Goal: Book appointment/travel/reservation

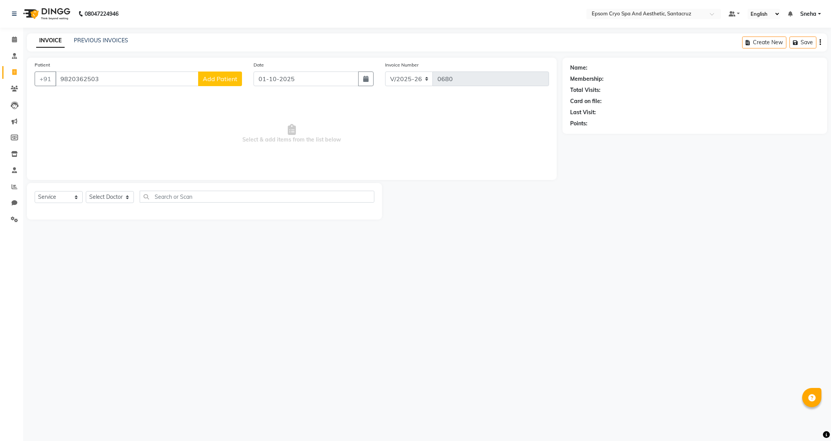
select select "8028"
select select "service"
click at [122, 77] on input "9820362503" at bounding box center [126, 79] width 143 height 15
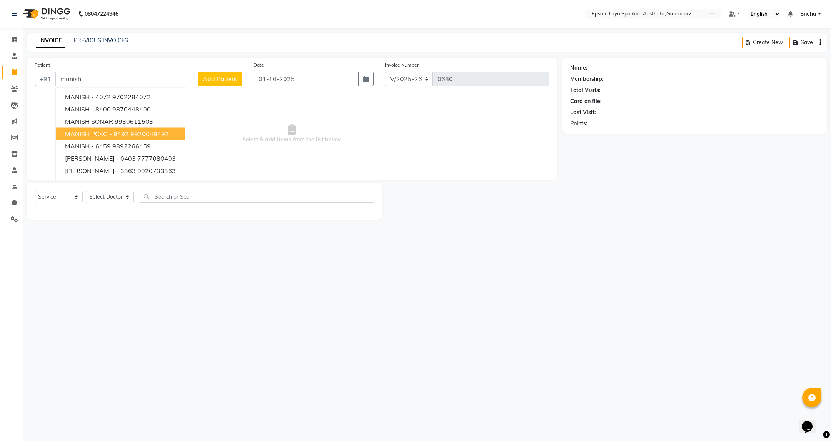
click at [148, 135] on ngb-highlight "9920049492" at bounding box center [149, 134] width 38 height 8
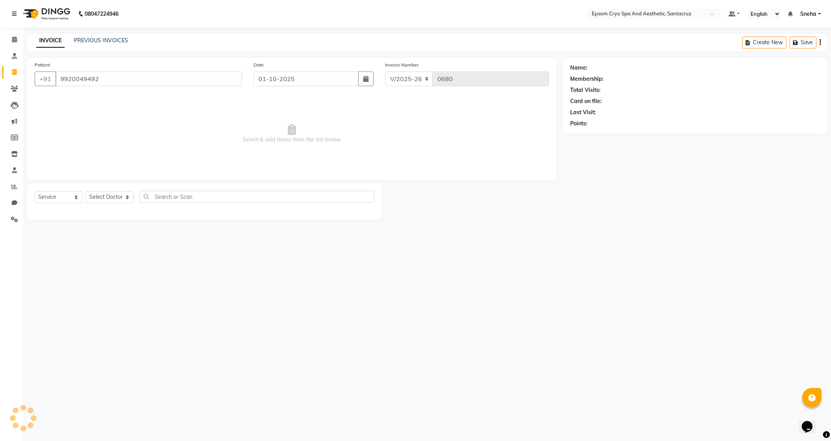
type input "9920049492"
click at [618, 70] on link "Manish Pckg - 9492" at bounding box center [619, 68] width 61 height 8
click at [13, 40] on icon at bounding box center [14, 40] width 5 height 6
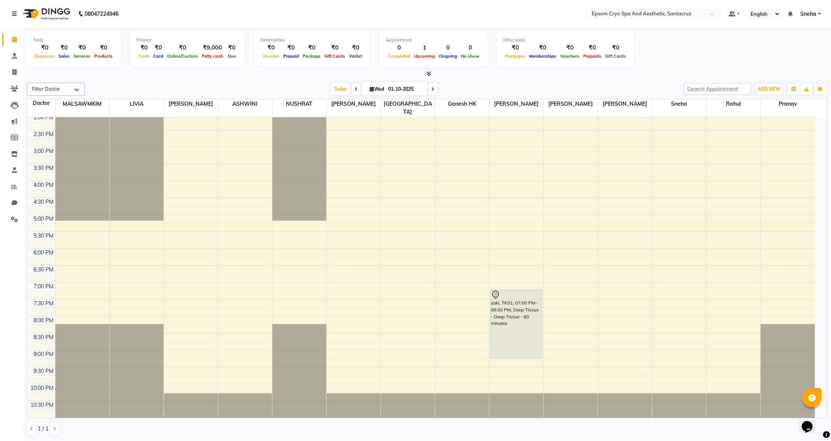
scroll to position [175, 0]
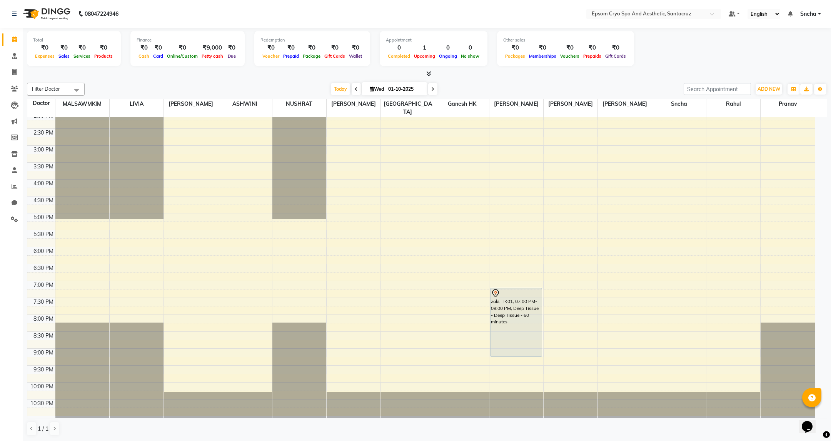
click at [283, 286] on div "9:00 AM 9:30 AM 10:00 AM 10:30 AM 11:00 AM 11:30 AM 12:00 PM 12:30 PM 1:00 PM 1…" at bounding box center [421, 180] width 788 height 474
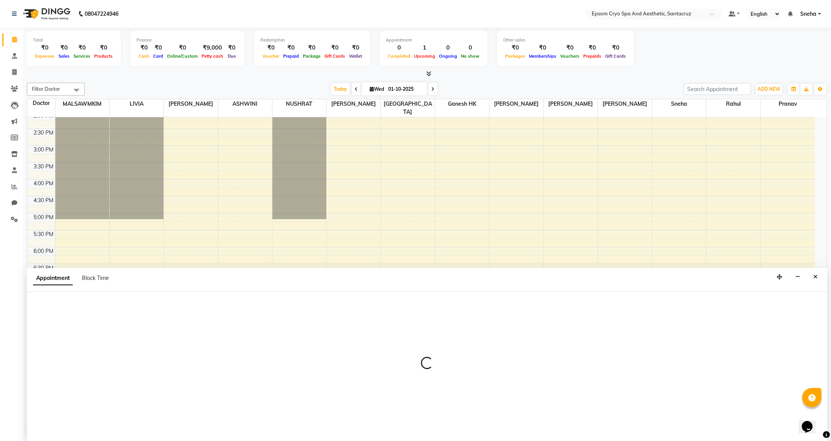
select select "72616"
select select "1140"
select select "tentative"
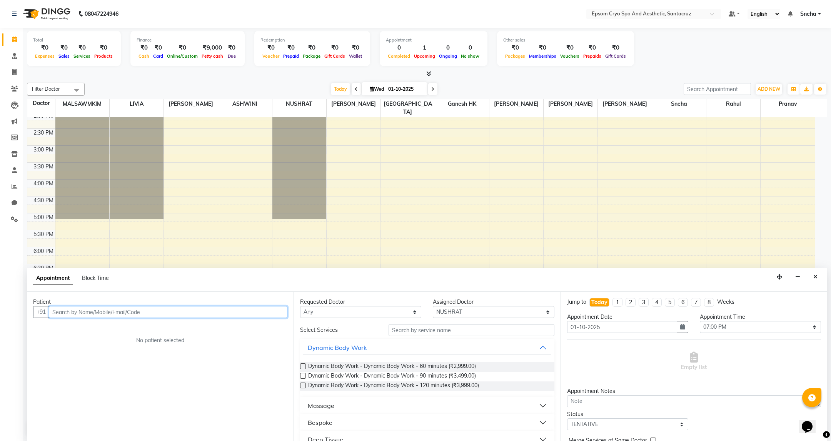
click at [224, 308] on input "text" at bounding box center [168, 312] width 239 height 12
paste input "9920049492"
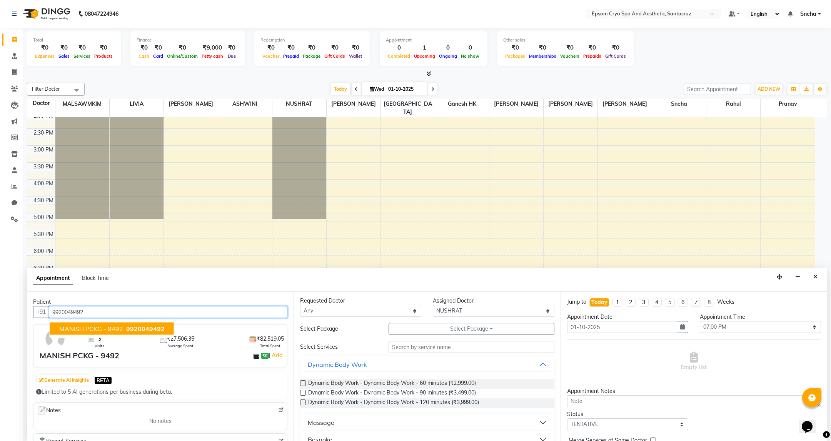
scroll to position [0, 0]
type input "9920049492"
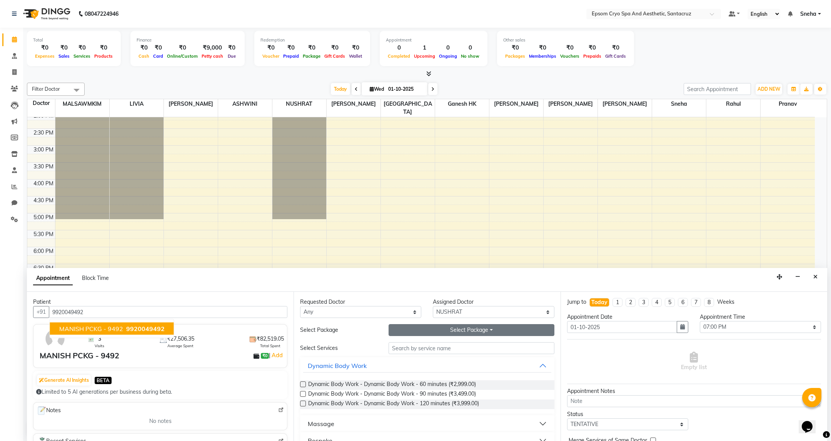
click at [471, 332] on button "Select Package Toggle Dropdown" at bounding box center [471, 330] width 165 height 12
click at [475, 366] on button "Dynamic Body Work" at bounding box center [427, 366] width 248 height 14
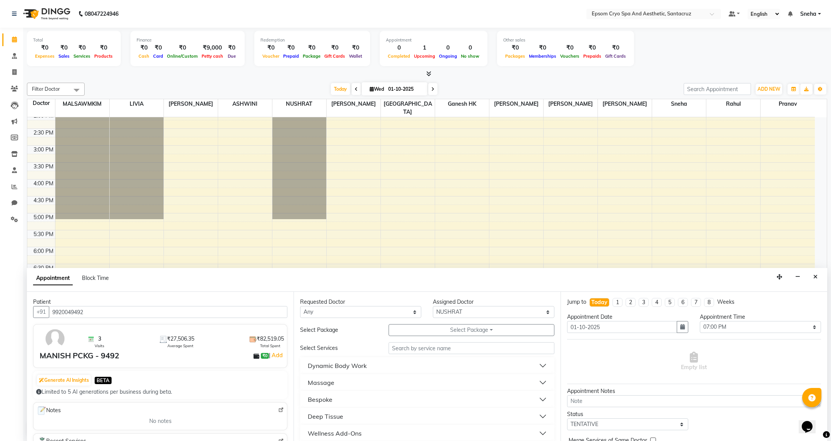
click at [325, 387] on div "Massage" at bounding box center [321, 382] width 27 height 9
click at [401, 404] on span "Massage - Relaxation Massage - 60 minutes (₹3,200.00)" at bounding box center [377, 402] width 139 height 10
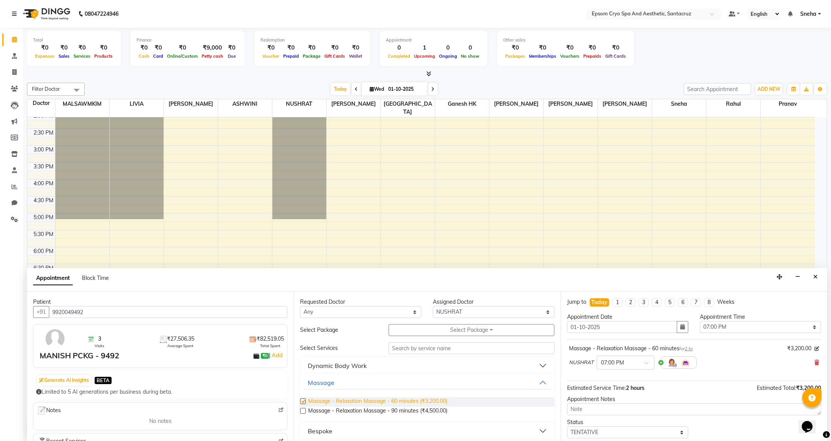
checkbox input "false"
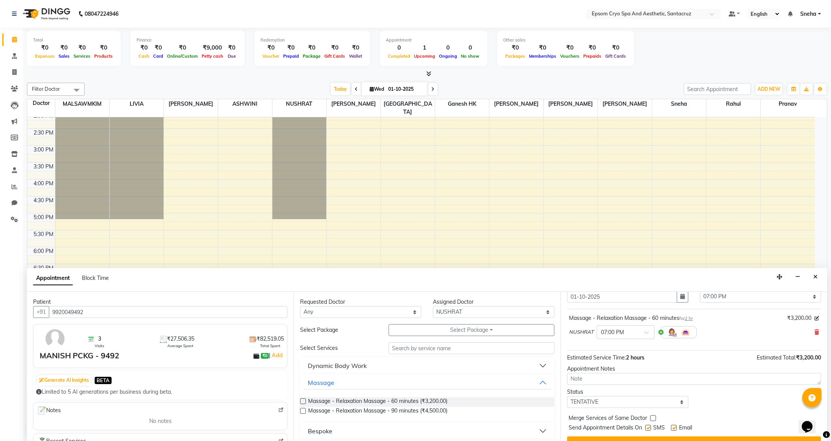
scroll to position [47, 0]
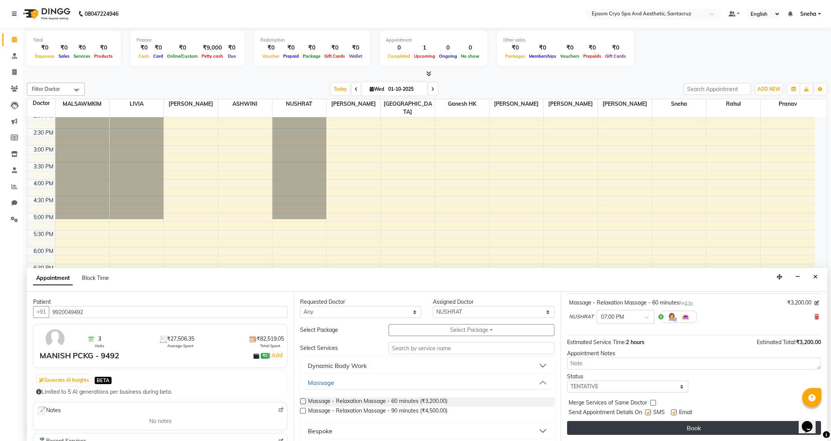
click at [686, 426] on button "Book" at bounding box center [694, 428] width 254 height 14
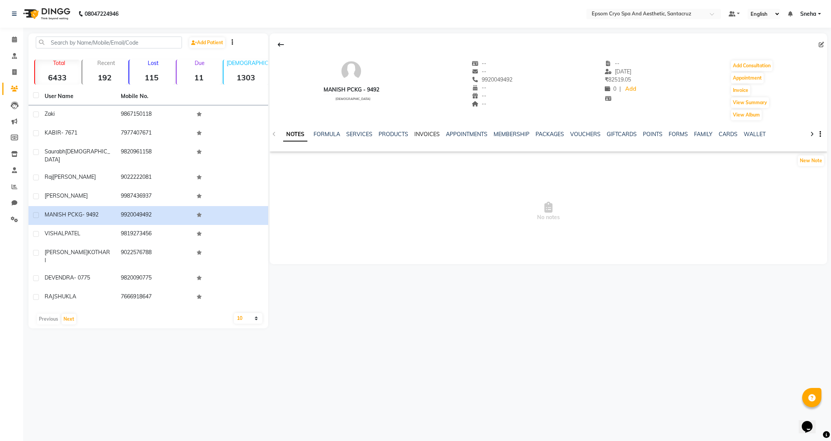
click at [429, 133] on link "INVOICES" at bounding box center [426, 134] width 25 height 7
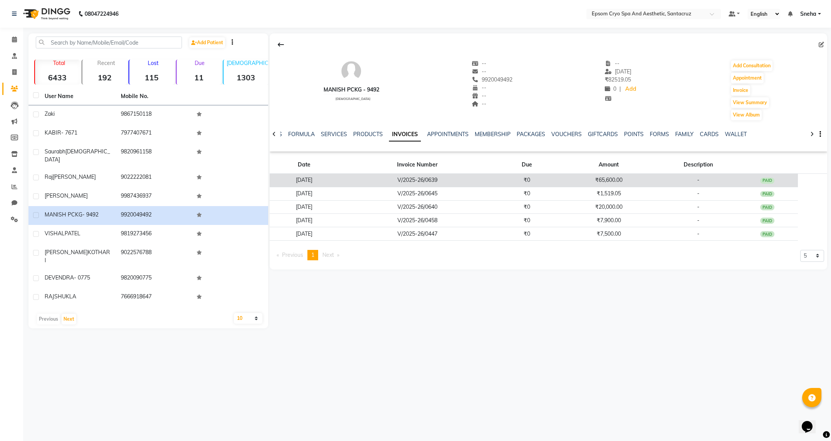
click at [625, 182] on td "₹65,600.00" at bounding box center [609, 180] width 102 height 13
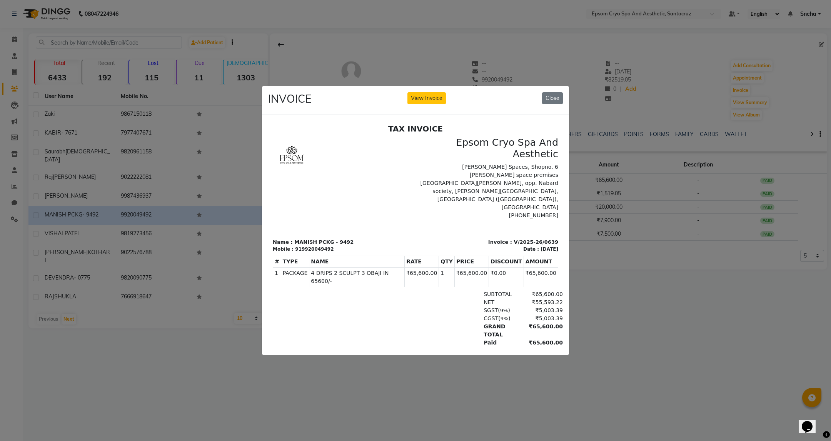
click at [649, 331] on ngb-modal-window "INVOICE View Invoice Close" at bounding box center [415, 220] width 831 height 441
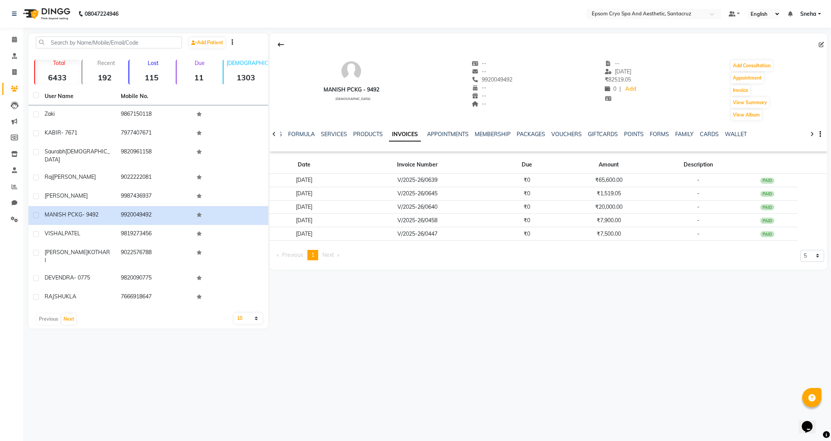
click at [518, 81] on div "MANISH PCKG - 9492 [DEMOGRAPHIC_DATA] -- -- 9920049492 -- -- -- -- [DATE] ₹ 825…" at bounding box center [549, 86] width 558 height 69
click at [515, 80] on div "MANISH PCKG - 9492 [DEMOGRAPHIC_DATA] -- -- 9920049492 -- -- -- -- [DATE] ₹ 825…" at bounding box center [549, 86] width 558 height 69
click at [498, 82] on span "9920049492" at bounding box center [492, 79] width 41 height 7
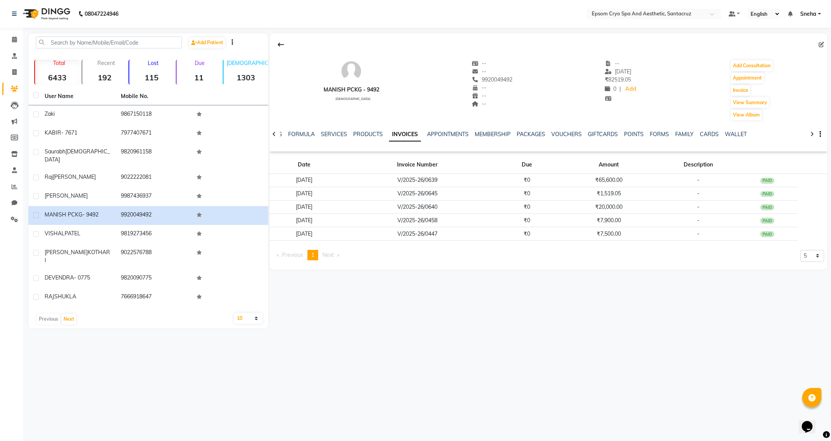
click at [498, 82] on span "9920049492" at bounding box center [492, 79] width 41 height 7
copy span "9920049492"
